Goal: Information Seeking & Learning: Learn about a topic

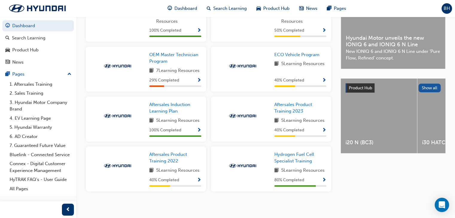
scroll to position [167, 0]
click at [165, 157] on span "Aftersales Product Training 2022" at bounding box center [168, 158] width 38 height 12
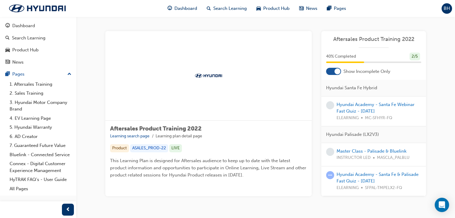
scroll to position [22, 0]
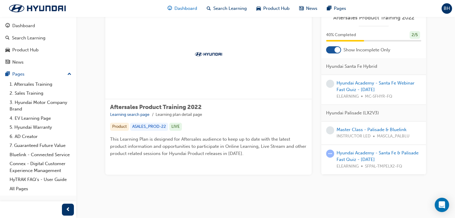
click at [187, 7] on span "Dashboard" at bounding box center [185, 8] width 23 height 7
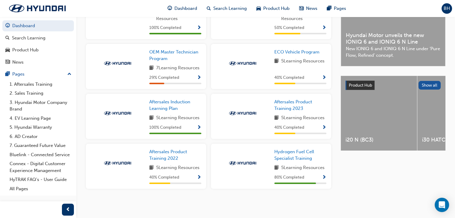
scroll to position [171, 0]
click at [168, 153] on span "Aftersales Product Training 2022" at bounding box center [168, 155] width 38 height 12
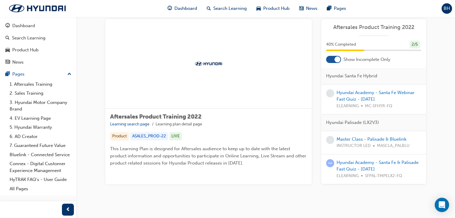
scroll to position [13, 0]
click at [363, 164] on link "Hyundai Academy - Santa Fe & Palisade Fast Quiz - May 2022" at bounding box center [377, 165] width 82 height 12
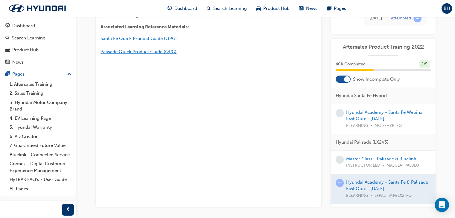
scroll to position [89, 0]
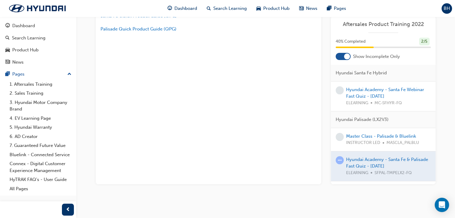
click at [369, 166] on div at bounding box center [383, 167] width 105 height 30
click at [374, 162] on div at bounding box center [383, 167] width 105 height 30
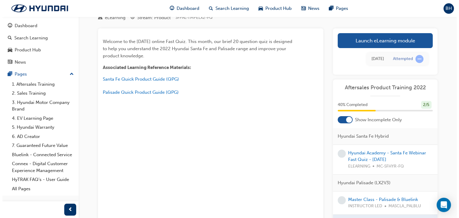
scroll to position [0, 0]
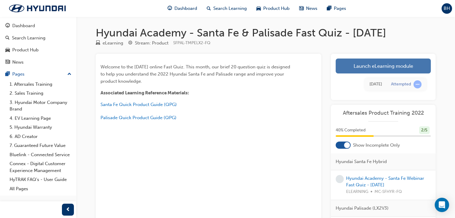
click at [377, 60] on link "Launch eLearning module" at bounding box center [382, 66] width 95 height 15
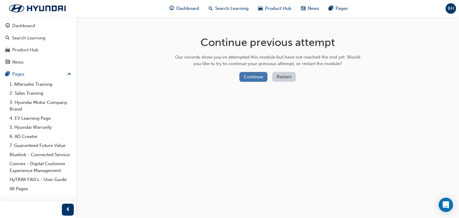
click at [252, 77] on button "Continue" at bounding box center [253, 77] width 28 height 10
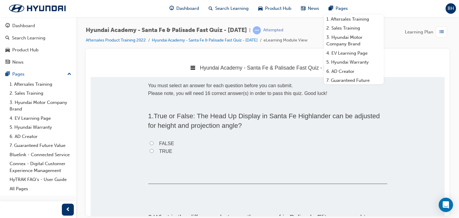
click at [150, 152] on input "TRUE" at bounding box center [152, 151] width 4 height 4
radio input "true"
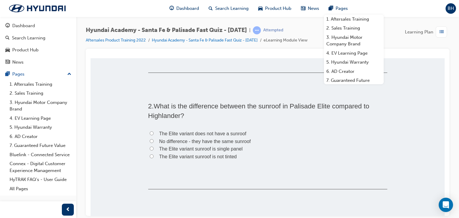
scroll to position [113, 0]
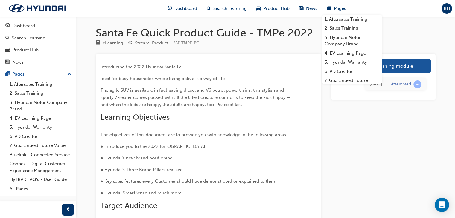
click at [291, 95] on p "The agile SUV is available in fuel-saving diesel and V6 petrol powertrains, thi…" at bounding box center [197, 98] width 194 height 22
click at [291, 114] on h2 "Learning Objectives" at bounding box center [197, 118] width 194 height 10
click at [381, 128] on div "Launch eLearning module [DATE] Attempted" at bounding box center [383, 161] width 105 height 215
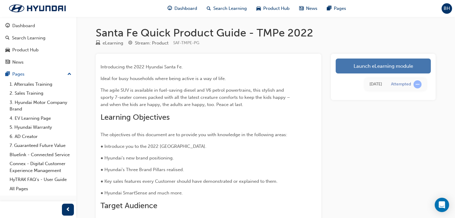
click at [360, 67] on link "Launch eLearning module" at bounding box center [382, 66] width 95 height 15
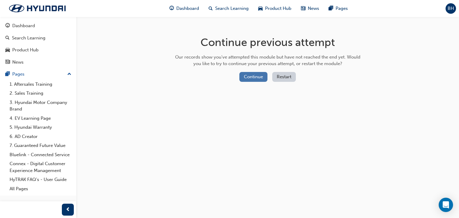
click at [258, 78] on button "Continue" at bounding box center [253, 77] width 28 height 10
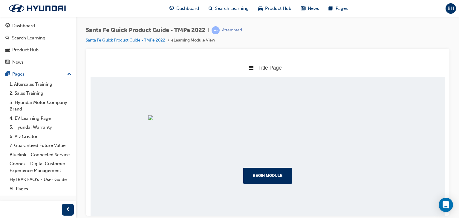
click at [260, 69] on span "Title Page" at bounding box center [270, 68] width 24 height 6
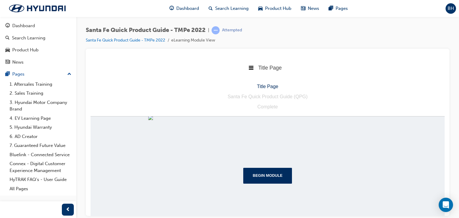
click at [300, 59] on div "Title Page" at bounding box center [268, 67] width 354 height 19
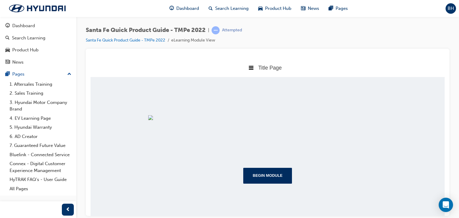
scroll to position [96, 0]
click at [267, 183] on button "Begin Module" at bounding box center [267, 176] width 49 height 16
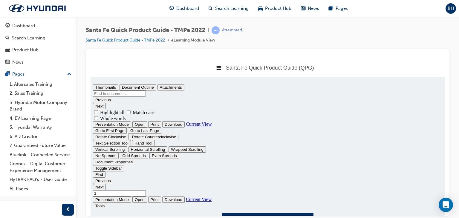
scroll to position [0, 0]
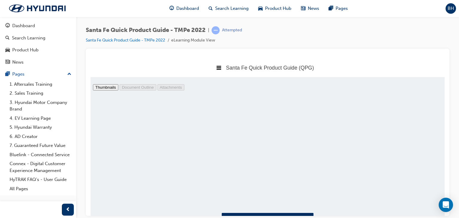
type input "2"
type input "hud"
type input "19"
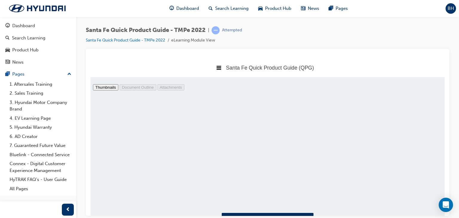
scroll to position [2133, 0]
type input "hud"
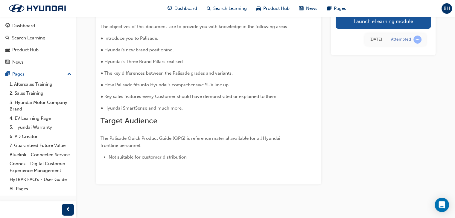
scroll to position [116, 0]
click at [390, 19] on link "Launch eLearning module" at bounding box center [382, 21] width 95 height 15
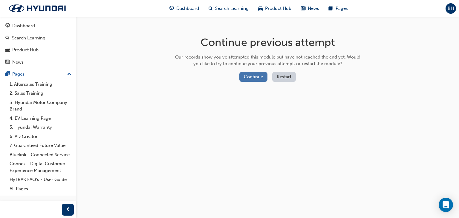
click at [251, 77] on button "Continue" at bounding box center [253, 77] width 28 height 10
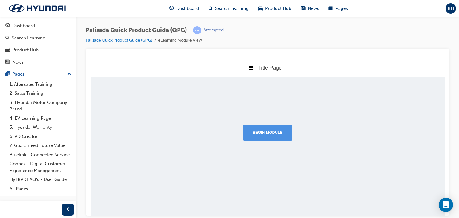
click at [261, 131] on button "Begin Module" at bounding box center [267, 133] width 49 height 16
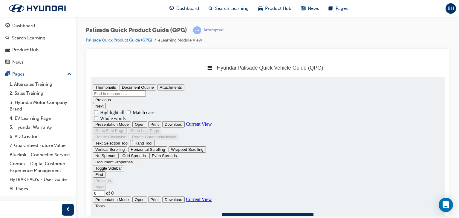
type input "1"
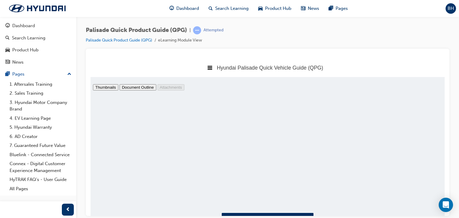
type input "su"
type input "3"
type input "sun"
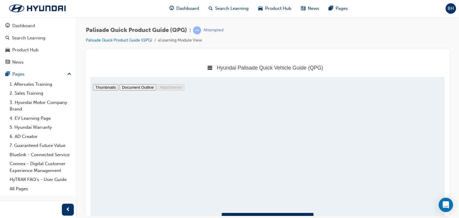
type input "8"
type input "sunroof"
type input "31"
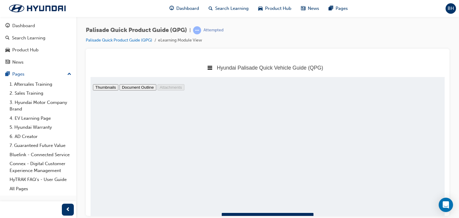
scroll to position [3556, 0]
type input "sunroof"
